Goal: Navigation & Orientation: Find specific page/section

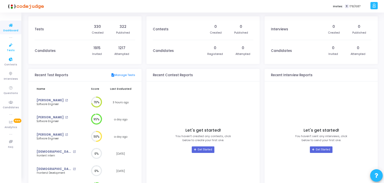
click at [9, 52] on span "Tests" at bounding box center [11, 50] width 8 height 4
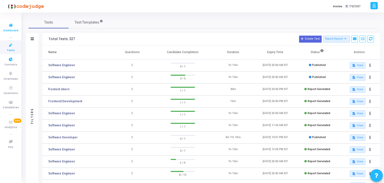
click at [6, 26] on icon at bounding box center [11, 25] width 11 height 6
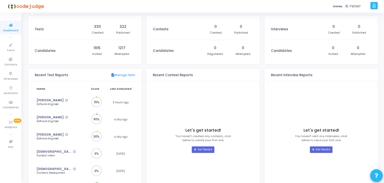
scroll to position [11, 5]
